Goal: Task Accomplishment & Management: Complete application form

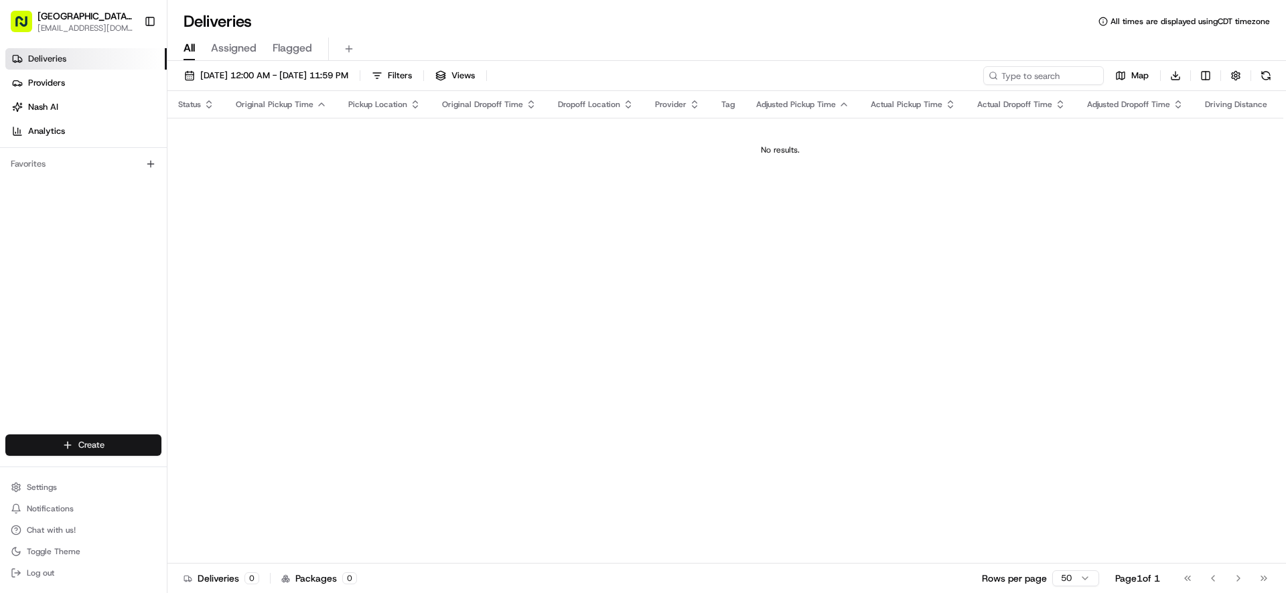
click at [92, 448] on html "Pizza Ranch - [GEOGRAPHIC_DATA], [GEOGRAPHIC_DATA] [EMAIL_ADDRESS][DOMAIN_NAME]…" at bounding box center [643, 296] width 1286 height 593
click at [207, 471] on link "Delivery" at bounding box center [241, 470] width 149 height 24
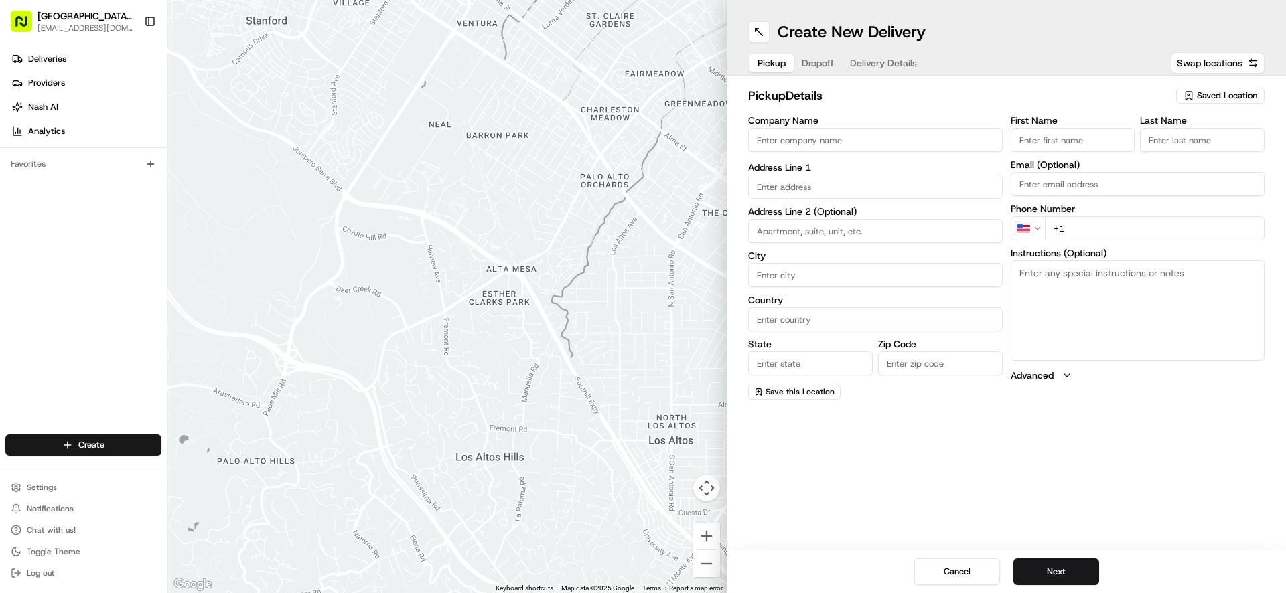
click at [808, 147] on input "Company Name" at bounding box center [875, 140] width 254 height 24
type input "WENTZVILLE PIZZA RANCH"
type input "[STREET_ADDRESS]"
type input "[GEOGRAPHIC_DATA]"
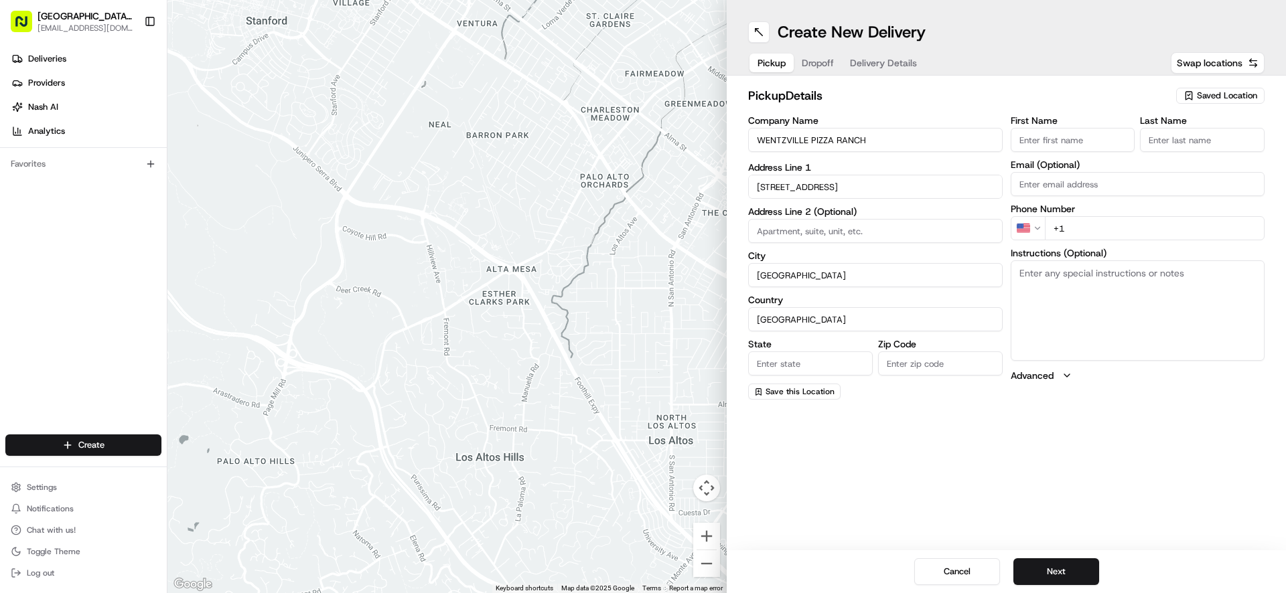
type input "MO"
type input "63385-3405"
type input "[GEOGRAPHIC_DATA]"
type input "Ranch"
type input "[EMAIL_ADDRESS][DOMAIN_NAME]"
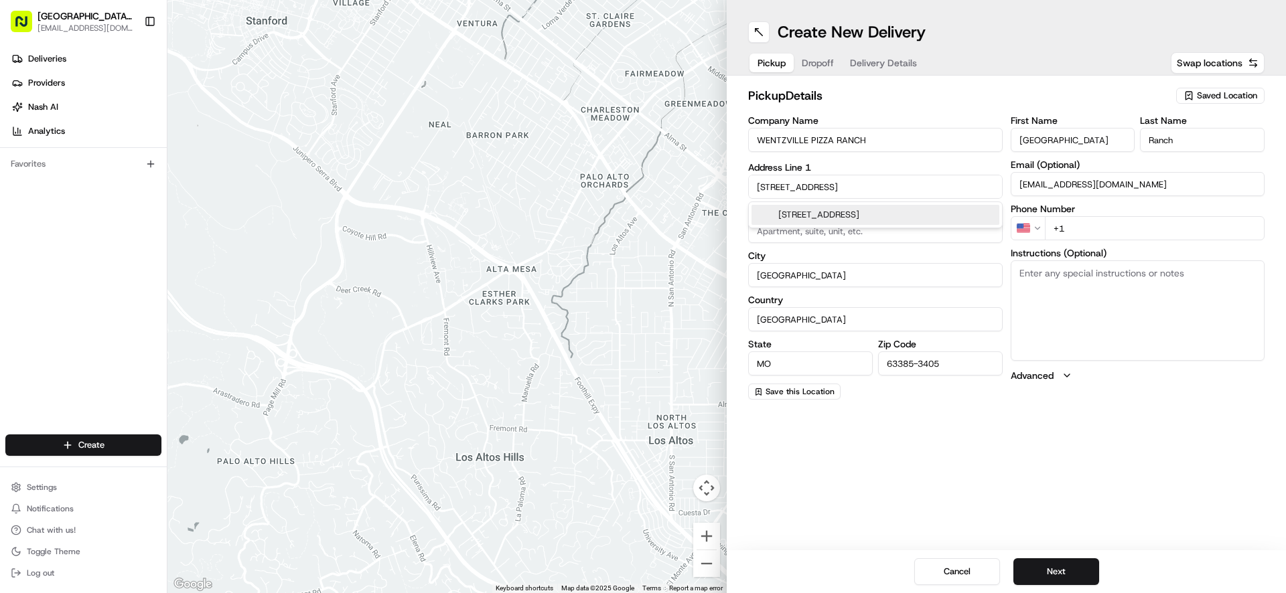
click at [1112, 235] on input "+1" at bounding box center [1155, 228] width 220 height 24
type input "[PHONE_NUMBER]"
click at [1117, 276] on textarea "Instructions (Optional)" at bounding box center [1137, 310] width 254 height 100
paste textarea "[DATE]"
type textarea "8"
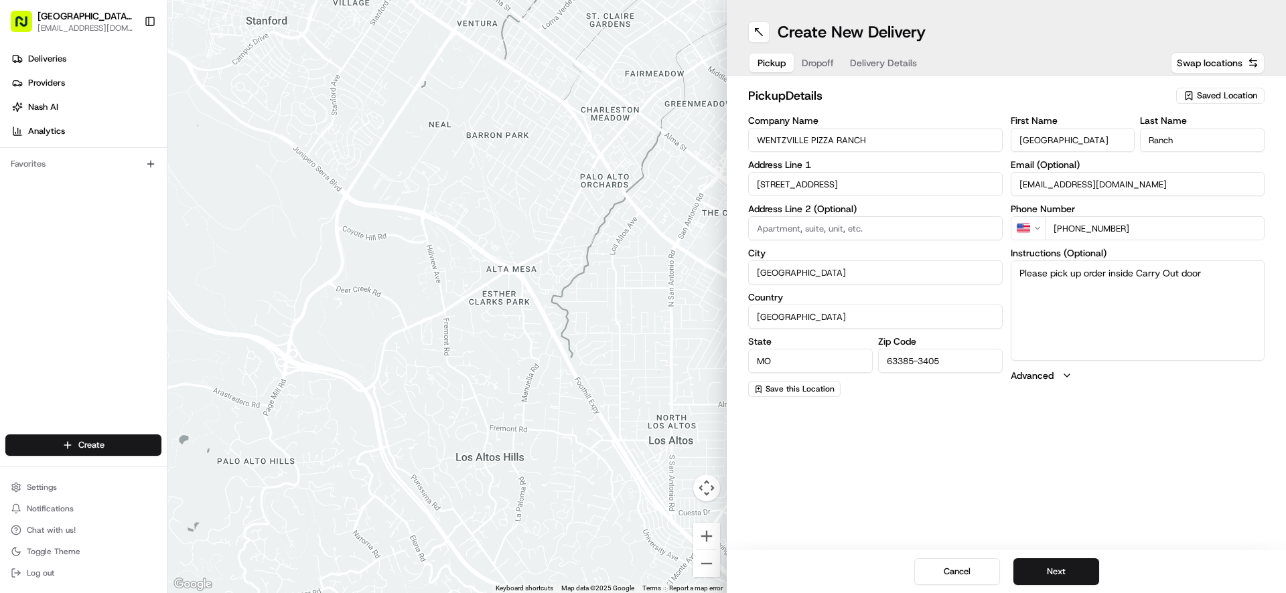
drag, startPoint x: 1015, startPoint y: 271, endPoint x: 1211, endPoint y: 277, distance: 196.3
click at [1211, 277] on textarea "Please pick up order inside Carry Out door" at bounding box center [1137, 310] width 254 height 100
type textarea "Please pick up order inside Carry Out door"
click at [1072, 566] on button "Next" at bounding box center [1056, 571] width 86 height 27
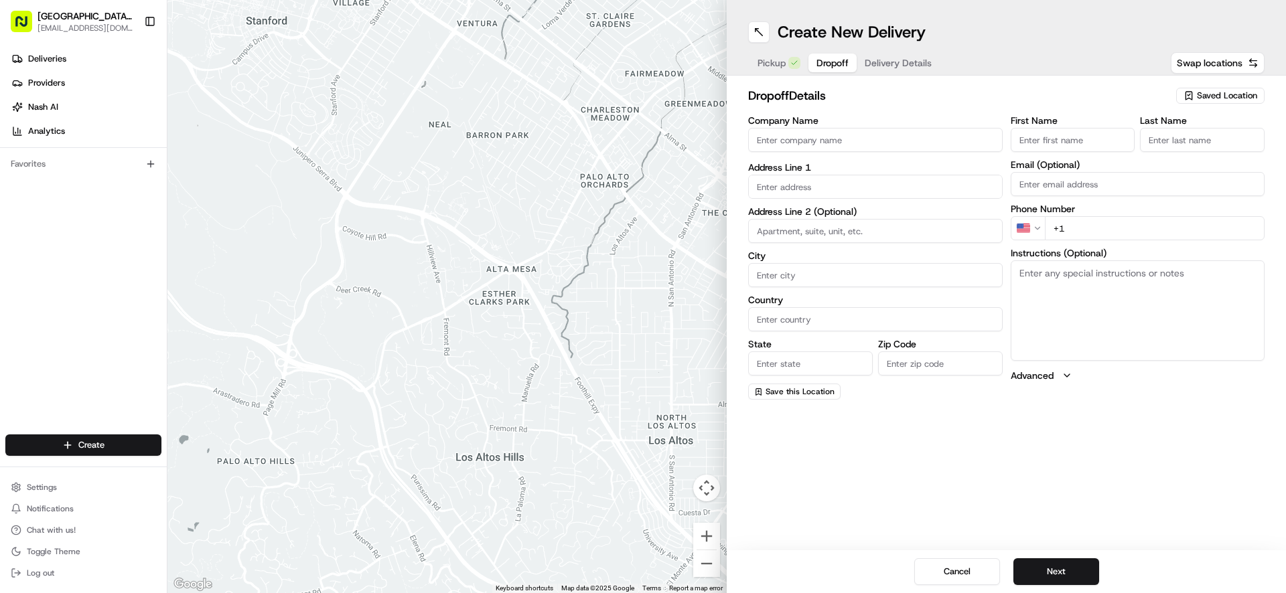
click at [842, 143] on input "Company Name" at bounding box center [875, 140] width 254 height 24
click at [1053, 147] on input "First Name" at bounding box center [1072, 140] width 125 height 24
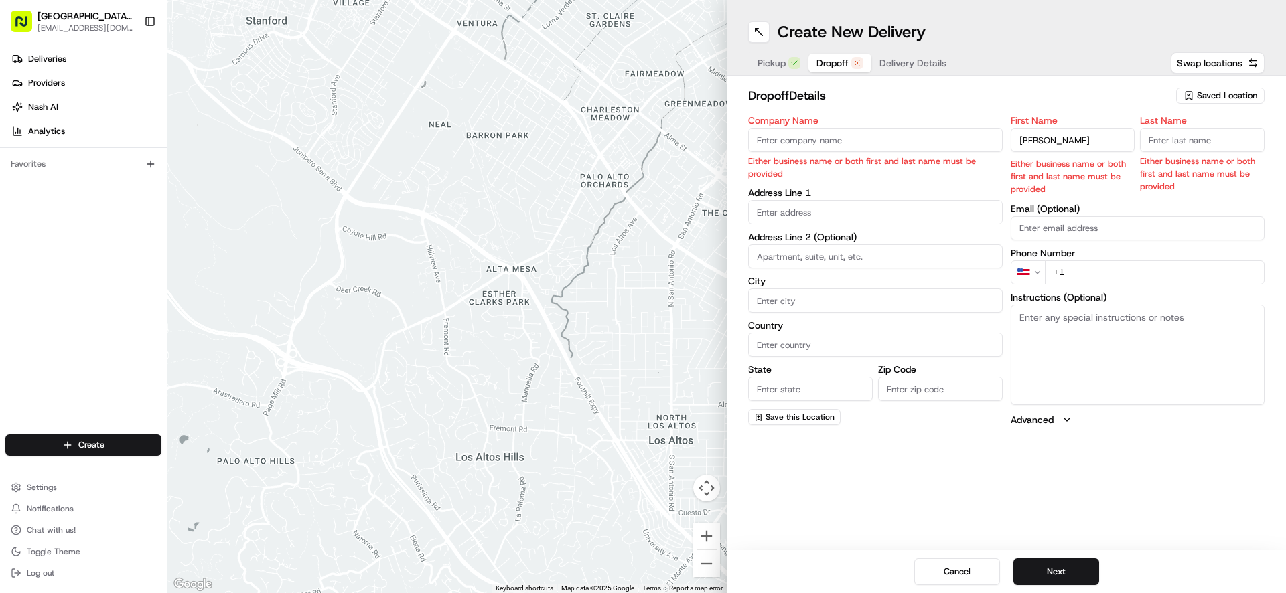
type input "[PERSON_NAME]"
click at [1193, 147] on input "Last Name" at bounding box center [1202, 140] width 125 height 24
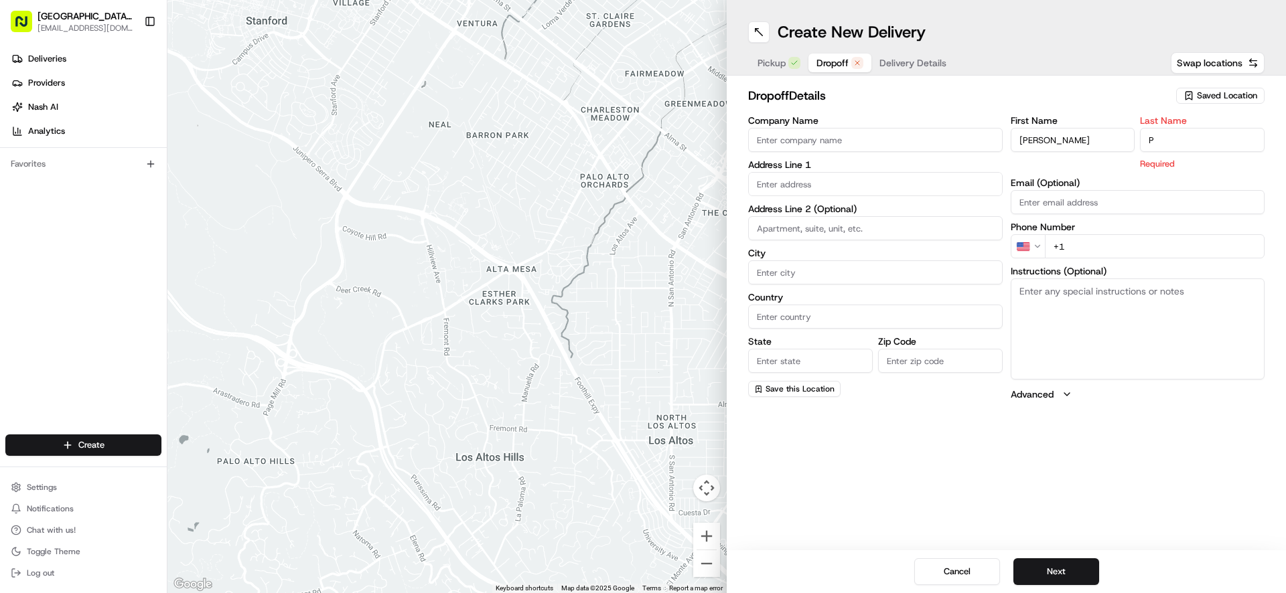
type input "P"
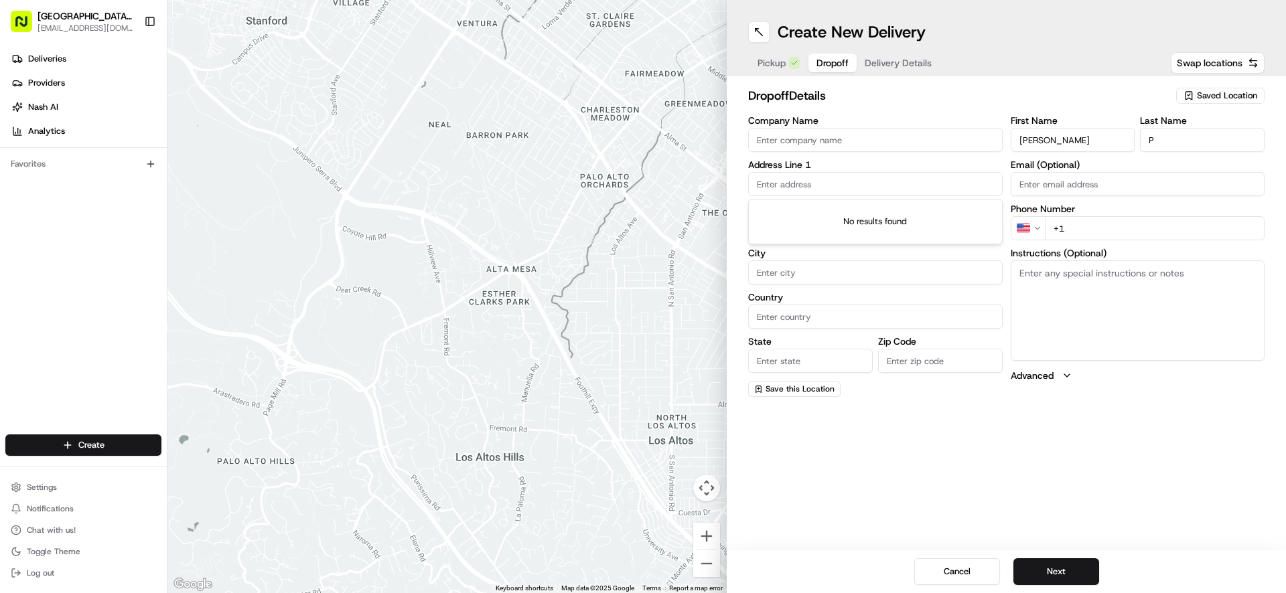
click at [860, 188] on input "text" at bounding box center [875, 184] width 254 height 24
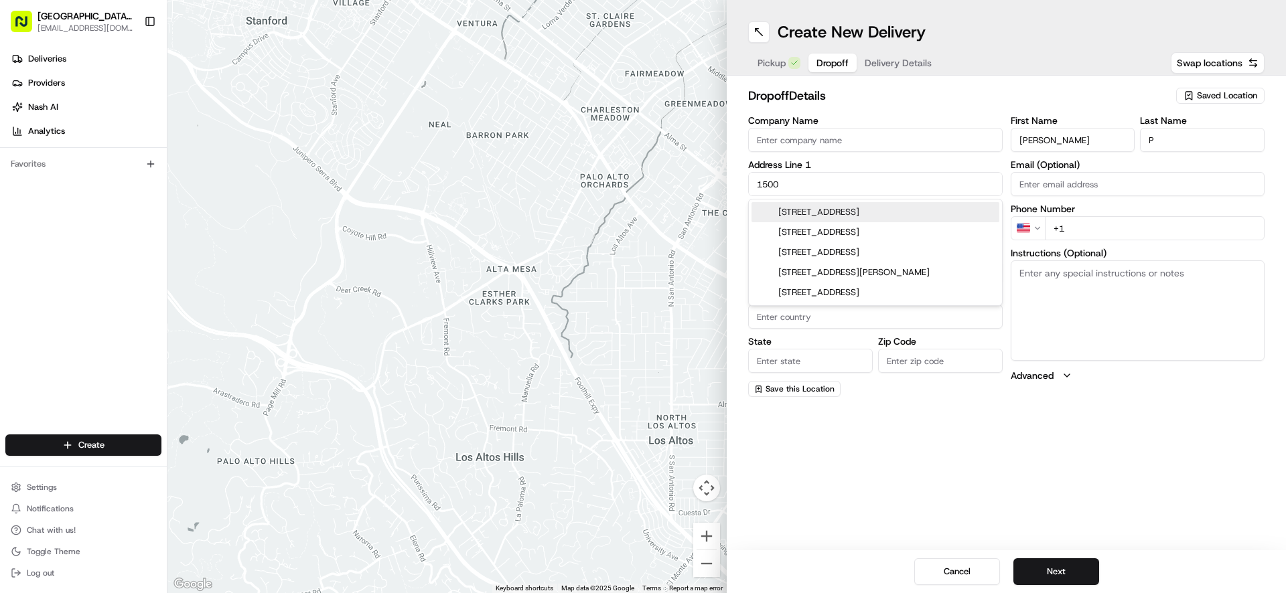
click at [801, 213] on div "[STREET_ADDRESS]" at bounding box center [875, 212] width 248 height 20
type input "[STREET_ADDRESS]"
type input "[GEOGRAPHIC_DATA]"
type input "MO"
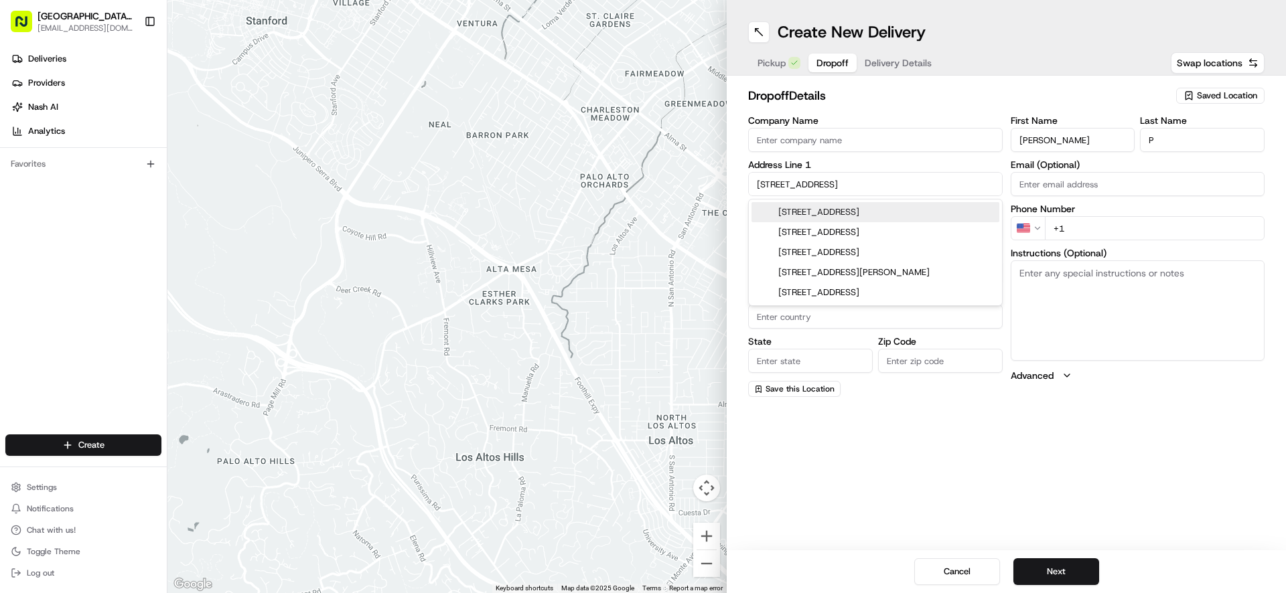
type input "63385"
type input "[STREET_ADDRESS]"
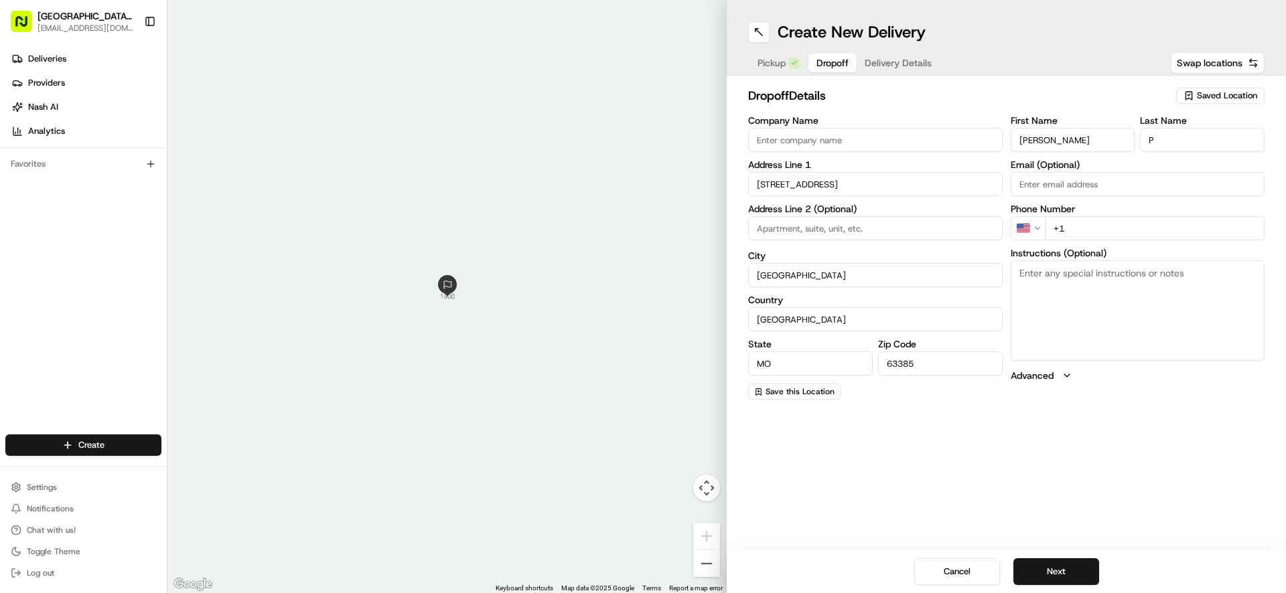
click at [1076, 228] on input "+1" at bounding box center [1155, 228] width 220 height 24
type input "[PHONE_NUMBER]"
click at [1031, 275] on textarea "Instructions (Optional)" at bounding box center [1137, 310] width 254 height 100
type textarea "Deliver to main gate, call if problems"
click at [1065, 572] on button "Next" at bounding box center [1056, 571] width 86 height 27
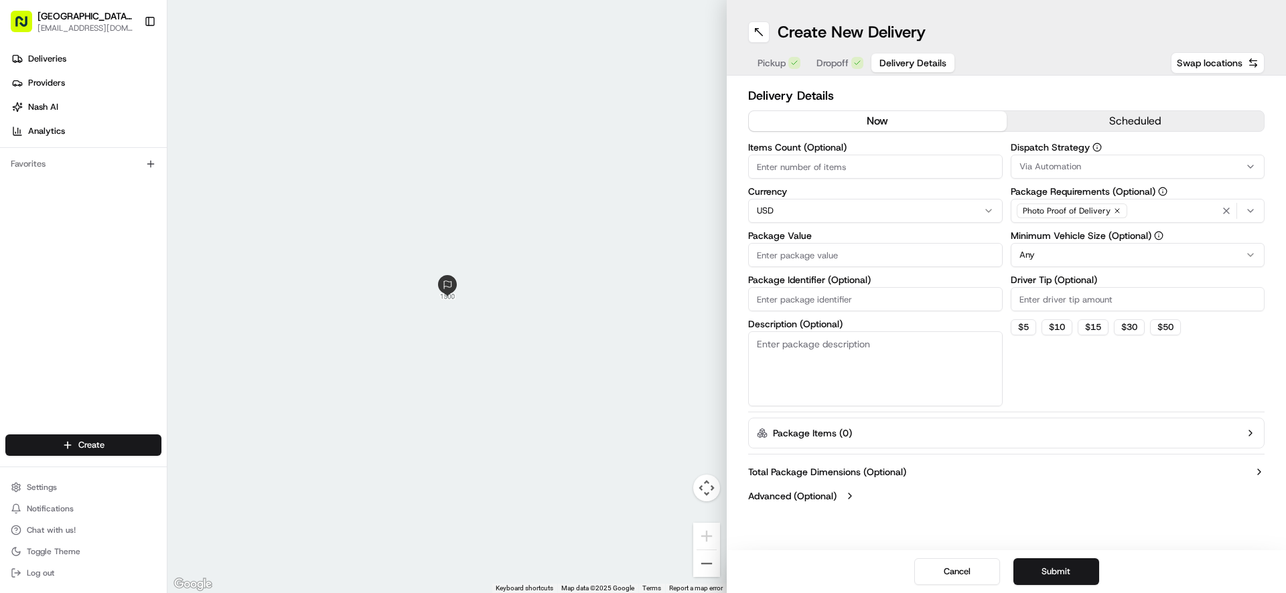
click at [782, 260] on input "Package Value" at bounding box center [875, 255] width 254 height 24
type input "24.08"
click at [1096, 297] on input "Driver Tip (Optional)" at bounding box center [1137, 299] width 254 height 24
type input "4.42"
click at [1069, 570] on button "Submit" at bounding box center [1056, 571] width 86 height 27
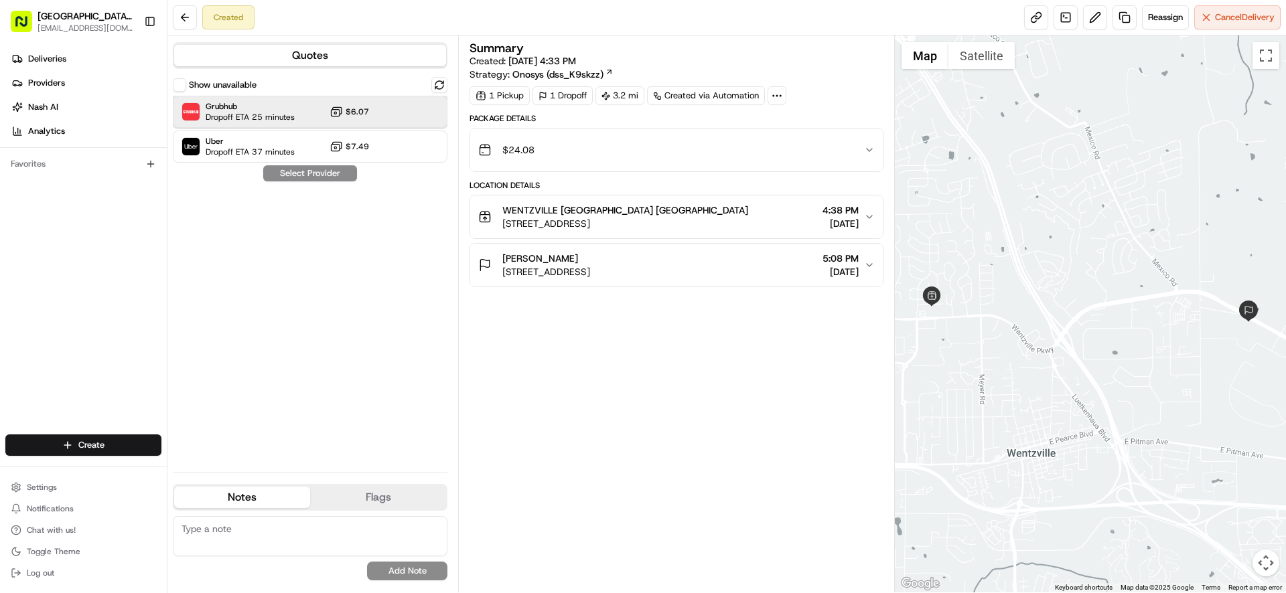
click at [407, 119] on div at bounding box center [406, 112] width 16 height 16
click at [313, 178] on button "Assign Provider" at bounding box center [309, 173] width 95 height 16
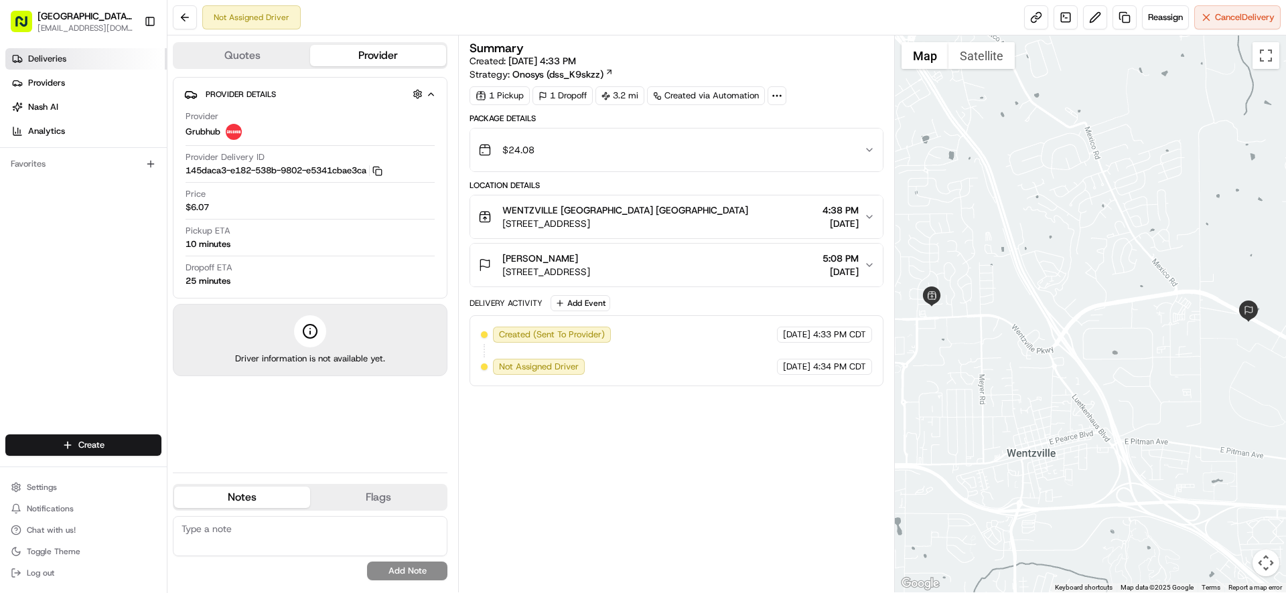
click at [60, 64] on span "Deliveries" at bounding box center [47, 59] width 38 height 12
